Goal: Information Seeking & Learning: Find contact information

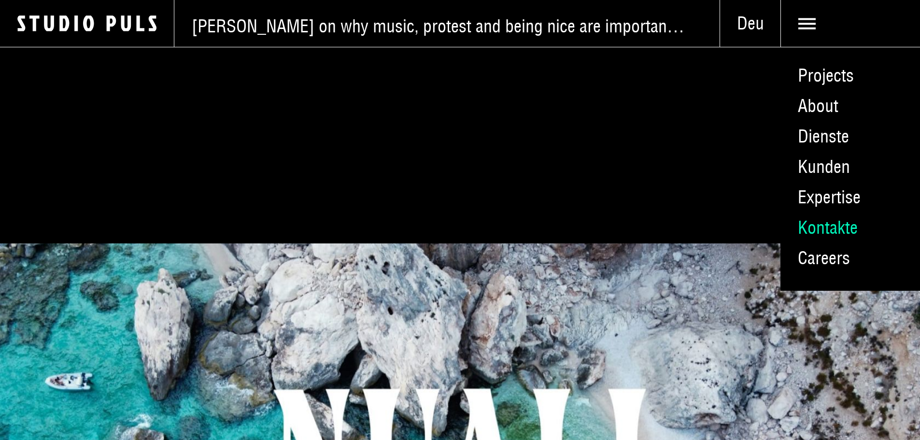
click at [802, 243] on link "Kontakte" at bounding box center [851, 228] width 140 height 30
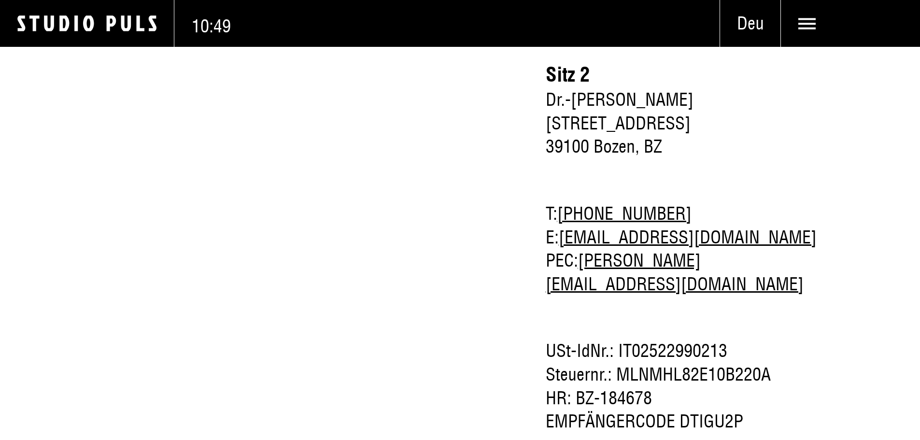
scroll to position [1546, 0]
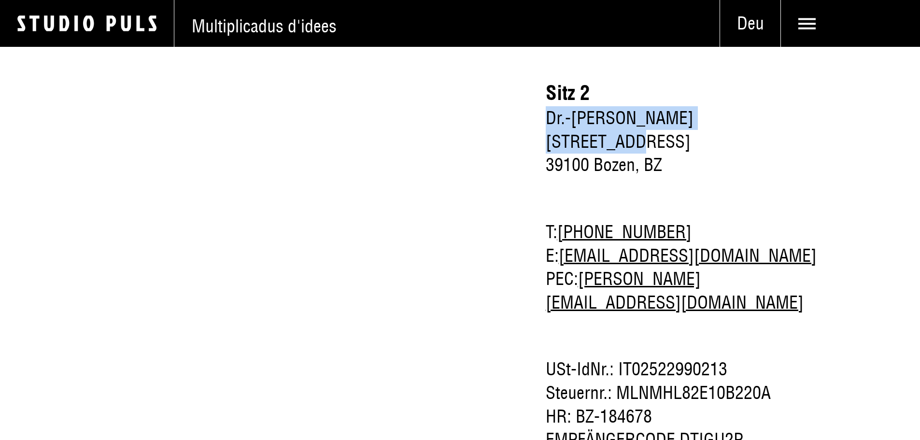
drag, startPoint x: 596, startPoint y: 267, endPoint x: 834, endPoint y: 262, distance: 238.2
click at [834, 262] on div "Öffnungszeiten und Kontakt Montag – Donnerstag 8:00 - 12:30 Uhr 13:30 - 18:00 U…" at bounding box center [460, 200] width 920 height 997
copy span "Dr.-Josef-Streiter-Gasse, 20"
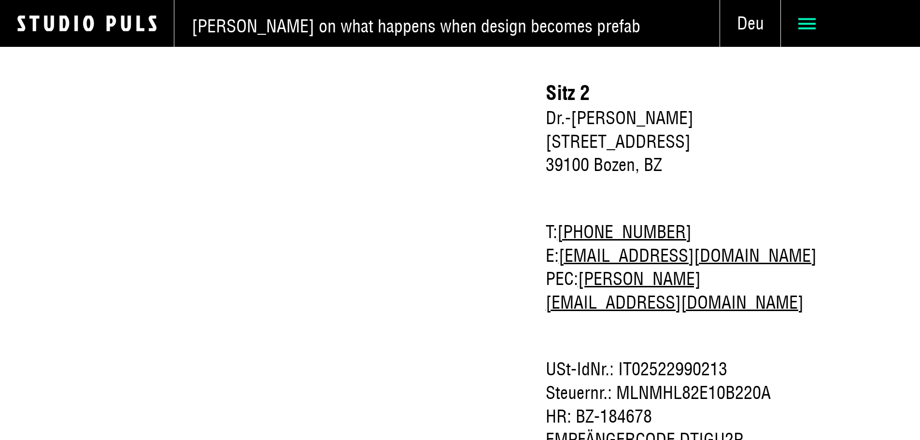
click at [801, 21] on use at bounding box center [806, 23] width 17 height 11
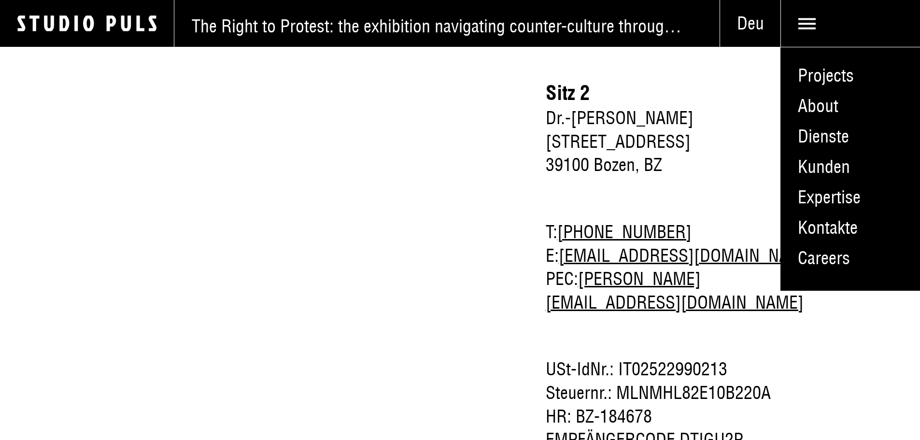
click at [468, 243] on h2 "Öffnungszeiten und Kontakt" at bounding box center [300, 189] width 404 height 799
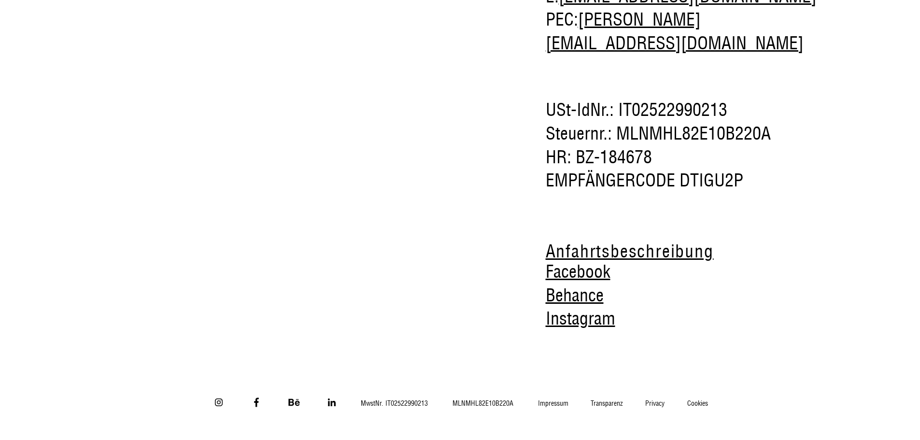
scroll to position [1976, 0]
click at [573, 399] on link "Impressum" at bounding box center [553, 403] width 53 height 9
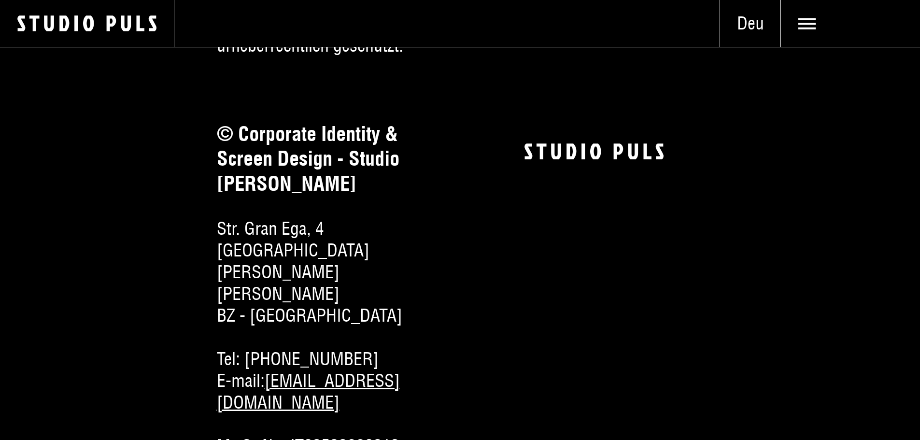
scroll to position [193, 0]
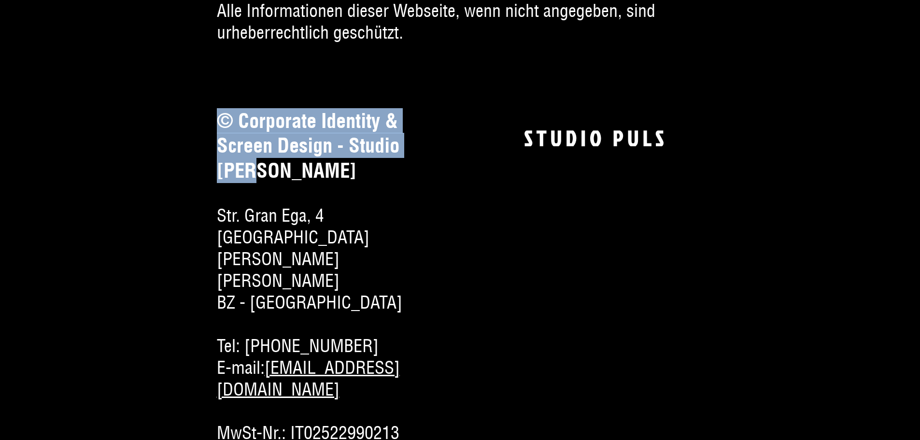
drag, startPoint x: 245, startPoint y: 214, endPoint x: 190, endPoint y: 152, distance: 83.2
click at [217, 152] on h3 "© Corporate Identity & Screen Design - Studio Puls" at bounding box center [326, 146] width 219 height 74
copy h3 "© Corporate Identity & Screen Design - Studio Puls"
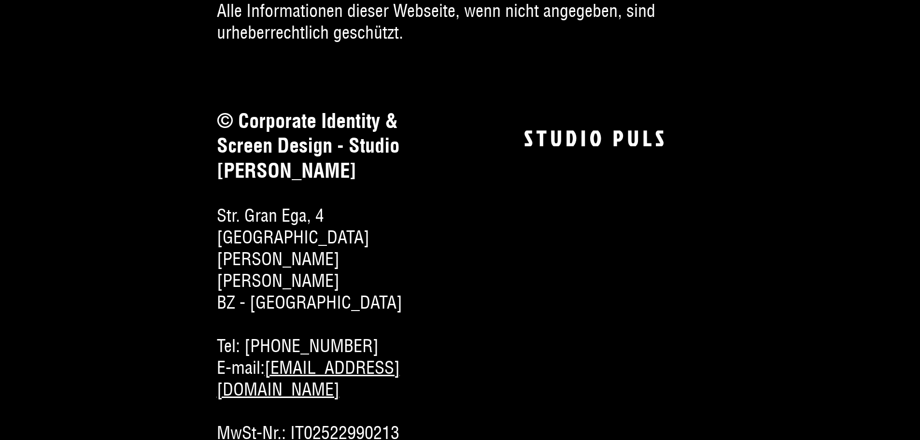
click at [500, 278] on section "© Corporate Identity & Screen Design - Studio Puls Str. Gran Ega, 4 39030 San M…" at bounding box center [460, 276] width 487 height 335
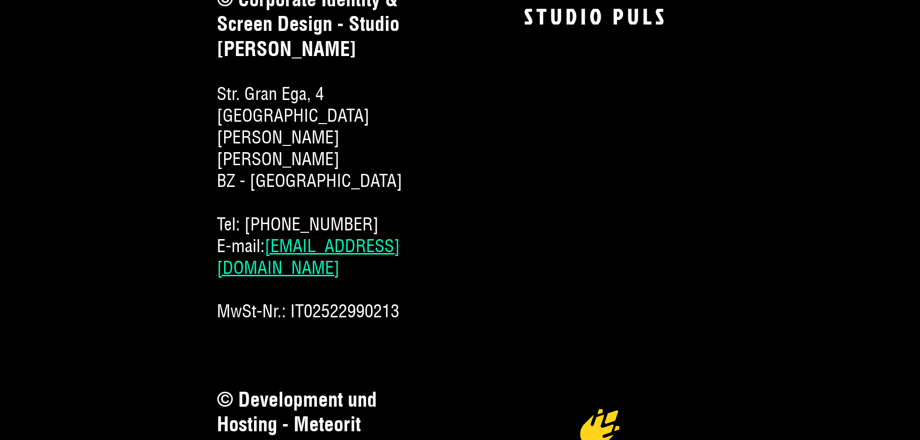
scroll to position [338, 0]
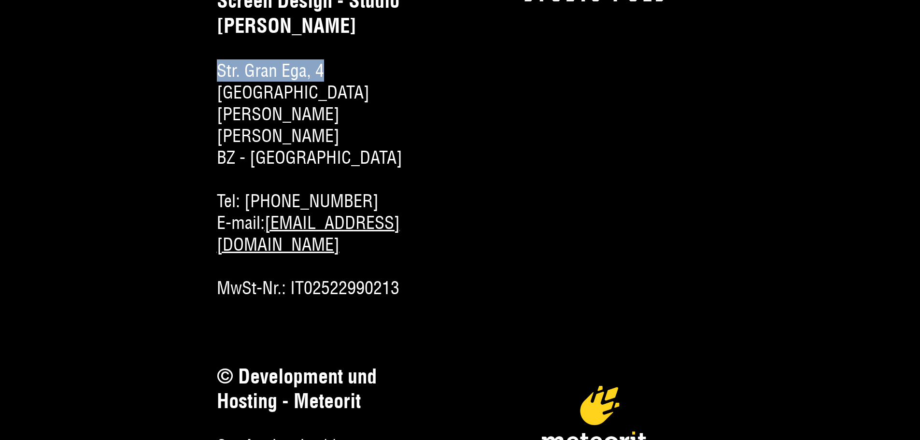
drag, startPoint x: 284, startPoint y: 117, endPoint x: 154, endPoint y: 116, distance: 130.0
copy span "Str. Gran Ega, 4"
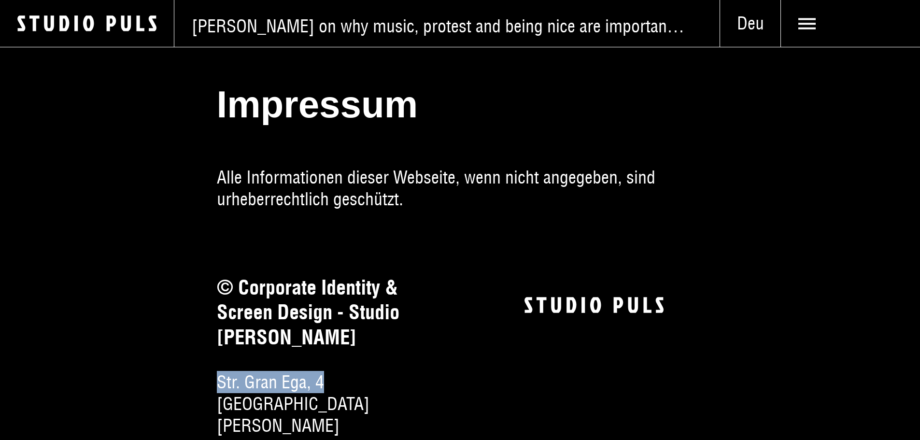
scroll to position [0, 0]
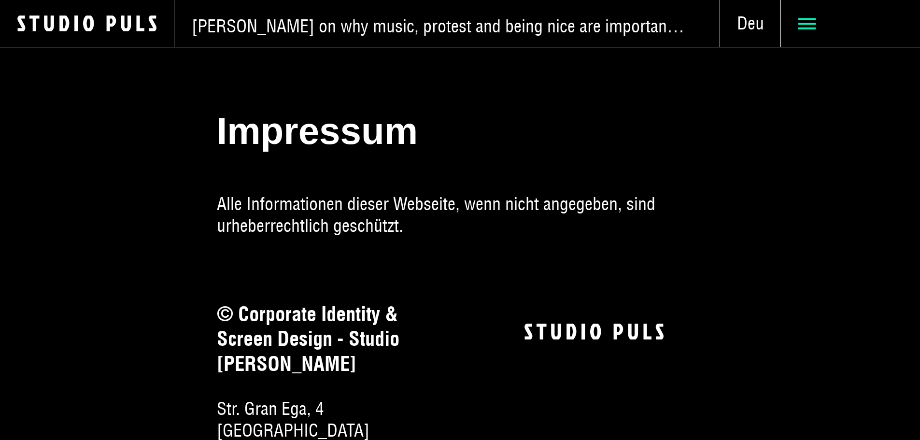
click at [808, 32] on span at bounding box center [850, 23] width 104 height 17
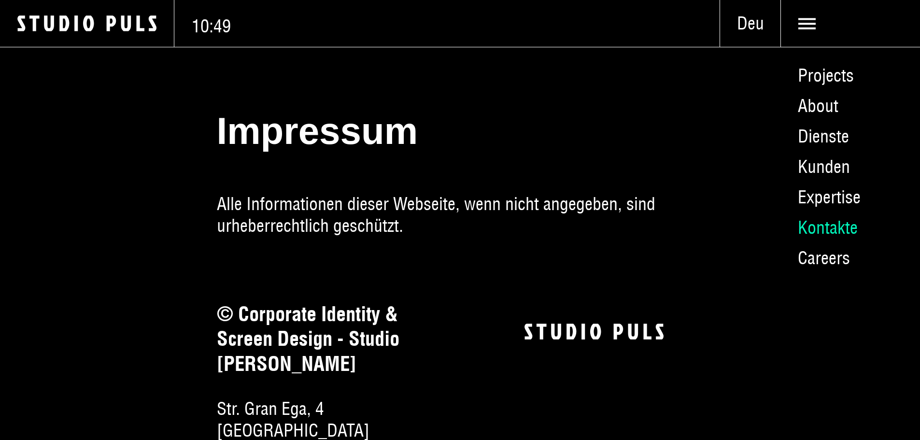
click at [810, 243] on link "Kontakte" at bounding box center [851, 228] width 140 height 30
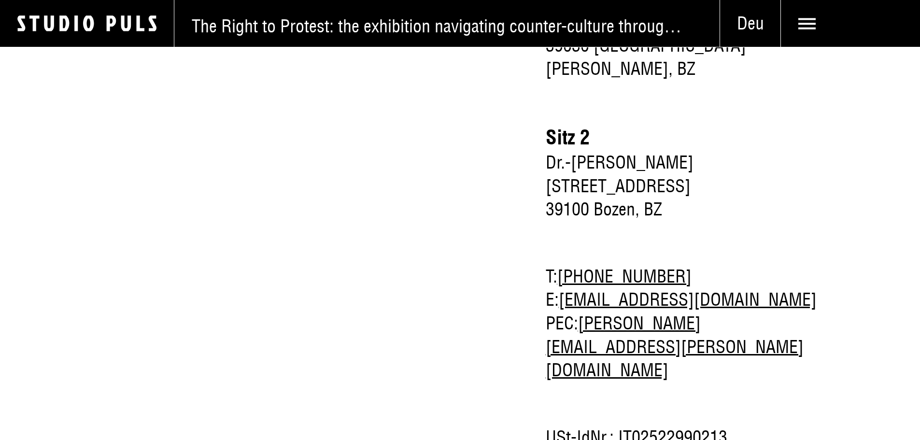
scroll to position [1546, 0]
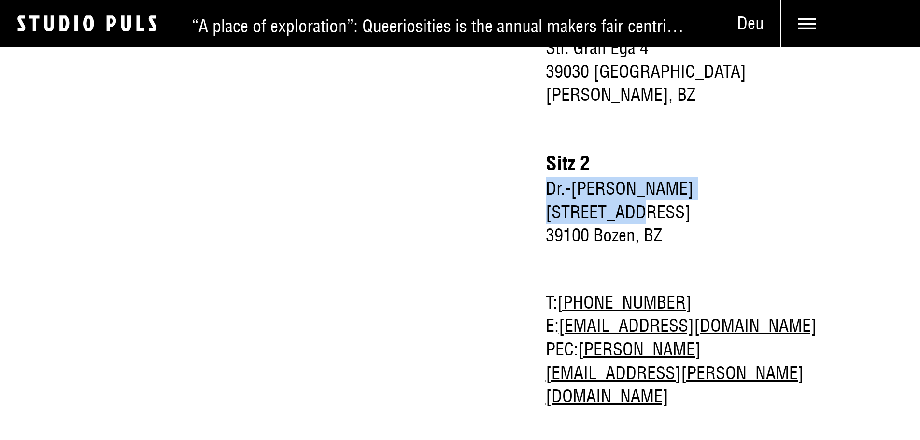
drag, startPoint x: 820, startPoint y: 262, endPoint x: 599, endPoint y: 264, distance: 220.8
click at [599, 224] on span "Dr.-Josef-Streiter-Gasse, 20" at bounding box center [684, 200] width 277 height 47
copy span "Dr.-Josef-Streiter-Gasse, 20"
